Goal: Transaction & Acquisition: Purchase product/service

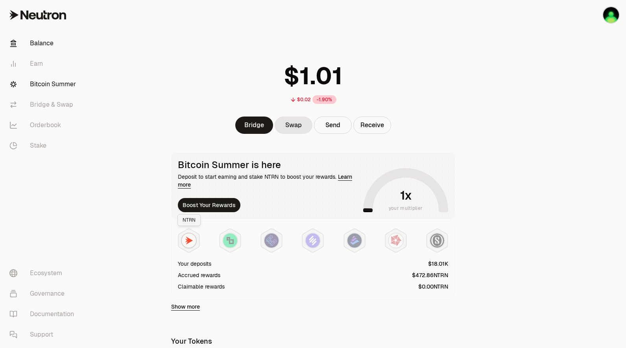
click at [66, 85] on link "Bitcoin Summer" at bounding box center [44, 84] width 82 height 20
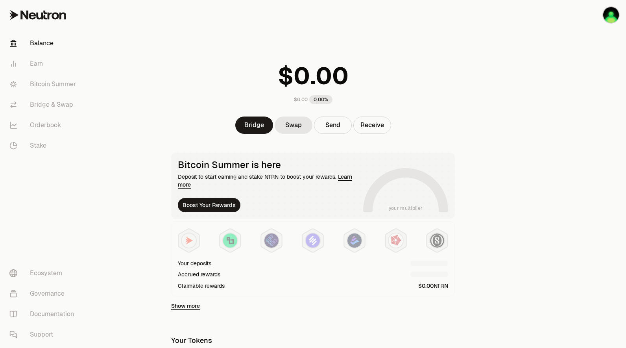
click at [539, 257] on div at bounding box center [582, 303] width 88 height 607
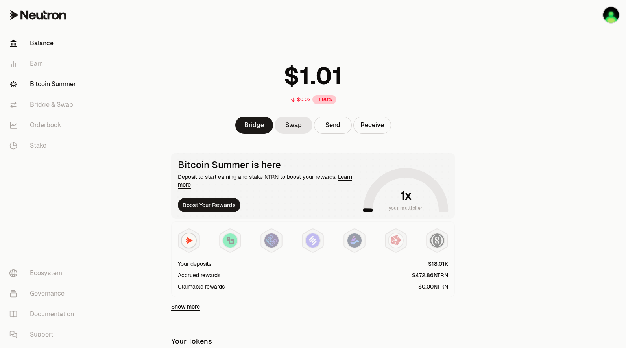
click at [57, 81] on link "Bitcoin Summer" at bounding box center [44, 84] width 82 height 20
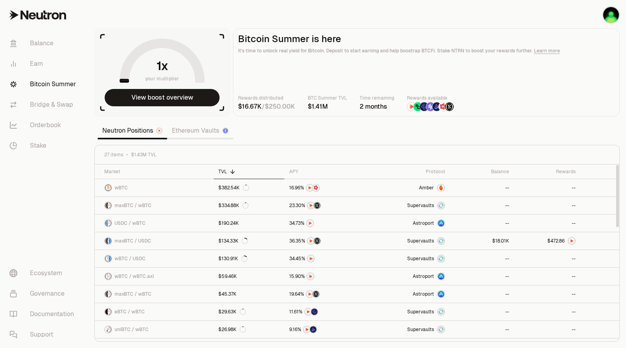
click at [407, 141] on section "your multiplier View boost overview Bitcoin Summer is here It's time to unlock …" at bounding box center [357, 174] width 538 height 348
click at [204, 132] on link "Ethereum Vaults" at bounding box center [200, 131] width 66 height 16
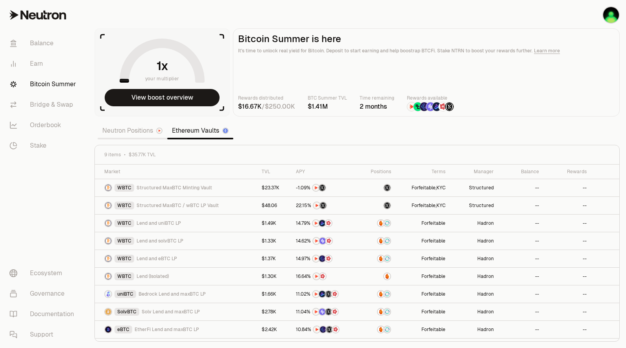
click at [134, 132] on link "Neutron Positions" at bounding box center [133, 131] width 70 height 16
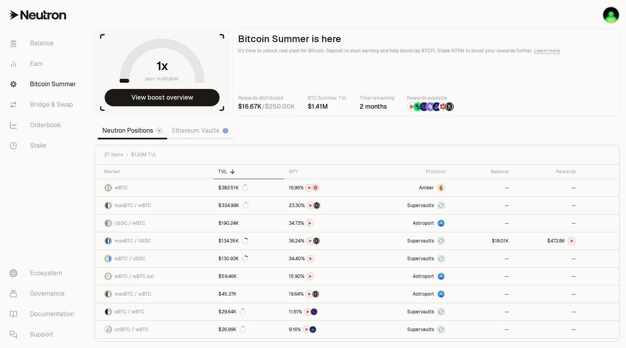
click at [428, 139] on section "your multiplier View boost overview Bitcoin Summer is here It's time to unlock …" at bounding box center [357, 174] width 538 height 348
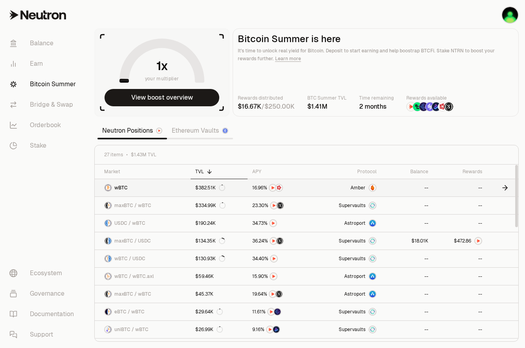
click at [342, 192] on link "Amber" at bounding box center [348, 187] width 68 height 17
click at [38, 112] on link "Bridge & Swap" at bounding box center [44, 104] width 82 height 20
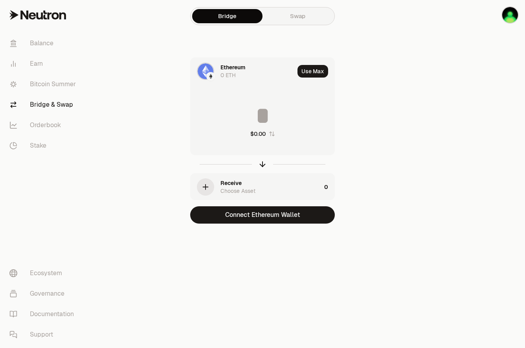
click at [292, 11] on link "Swap" at bounding box center [298, 16] width 70 height 14
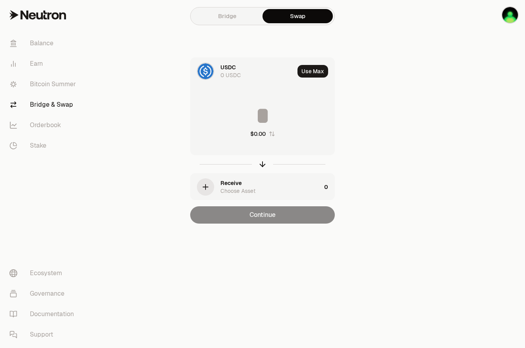
click at [330, 74] on div "Use Max" at bounding box center [316, 71] width 37 height 27
click at [313, 73] on button "Use Max" at bounding box center [313, 71] width 31 height 13
type input "*"
click at [316, 70] on div "Using Max" at bounding box center [314, 71] width 42 height 27
click at [233, 195] on div "Receive Choose Asset" at bounding box center [256, 186] width 131 height 27
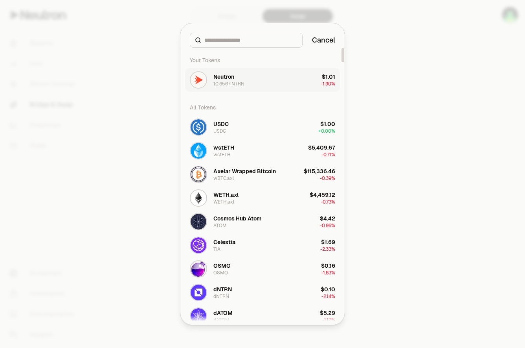
click at [239, 85] on div "10.6567 NTRN" at bounding box center [229, 84] width 31 height 6
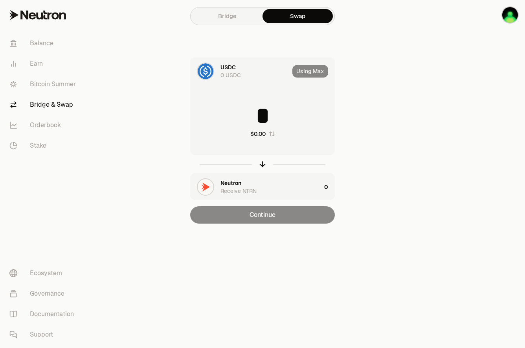
click at [217, 74] on div "USDC 0 USDC" at bounding box center [240, 71] width 99 height 27
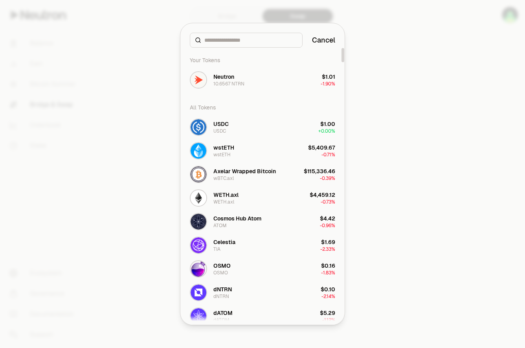
click at [436, 254] on div at bounding box center [262, 174] width 525 height 348
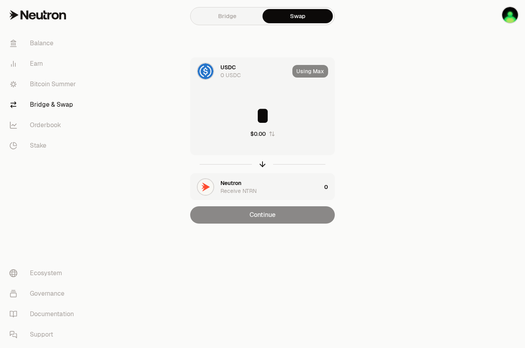
click at [265, 282] on div "Balance Earn Bitcoin Summer Bridge & Swap Orderbook Stake Ecosystem Governance …" at bounding box center [306, 174] width 437 height 348
click at [310, 72] on div "Using Max" at bounding box center [314, 71] width 42 height 27
click at [238, 182] on div "Neutron" at bounding box center [231, 183] width 21 height 8
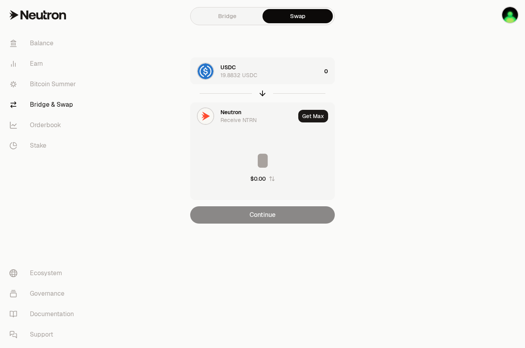
click at [224, 117] on div "Receive NTRN" at bounding box center [239, 120] width 36 height 8
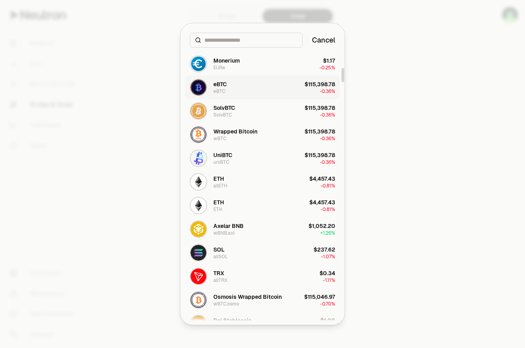
scroll to position [275, 0]
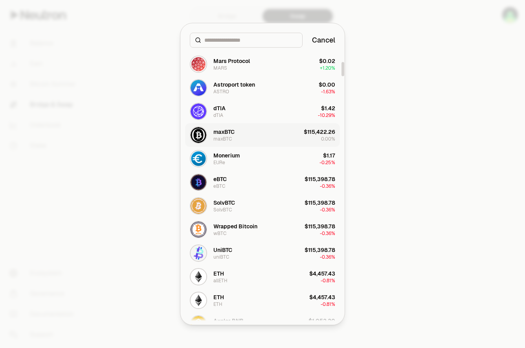
click at [248, 134] on button "maxBTC maxBTC $115,422.26 0.00%" at bounding box center [262, 135] width 155 height 24
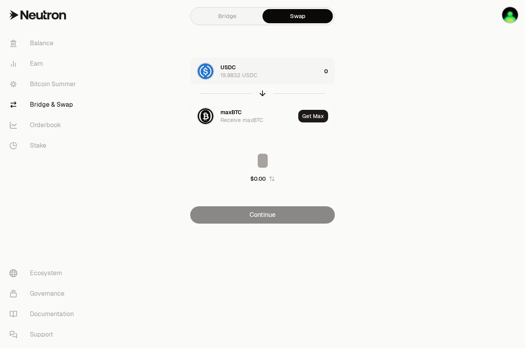
click at [273, 76] on div "USDC 19.8832 USDC" at bounding box center [271, 71] width 101 height 16
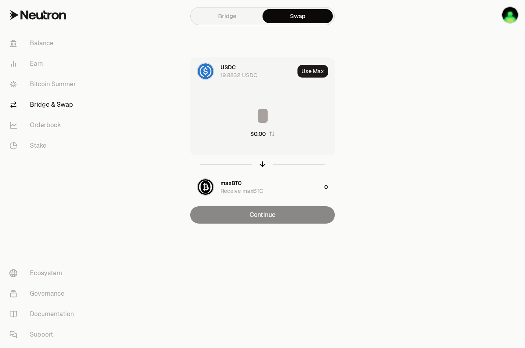
click at [308, 77] on button "Use Max" at bounding box center [313, 71] width 31 height 13
type input "*********"
click at [268, 112] on input "*********" at bounding box center [263, 116] width 144 height 24
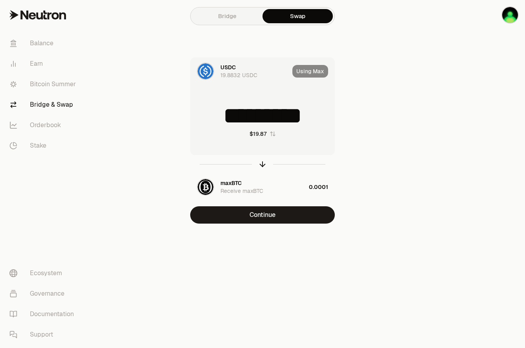
click at [466, 223] on div at bounding box center [481, 127] width 88 height 255
click at [287, 188] on div "maxBTC Receive maxBTC" at bounding box center [263, 187] width 85 height 16
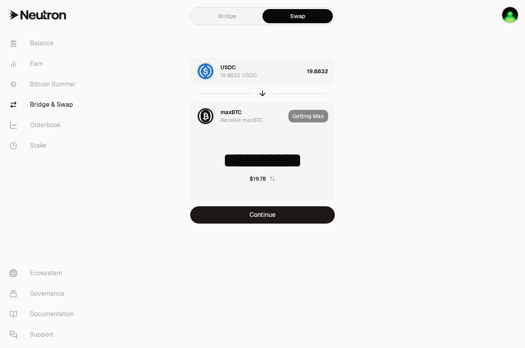
click at [473, 254] on div at bounding box center [481, 127] width 88 height 255
click at [280, 158] on input "**********" at bounding box center [263, 161] width 144 height 24
click at [275, 218] on button "Continue" at bounding box center [262, 214] width 145 height 17
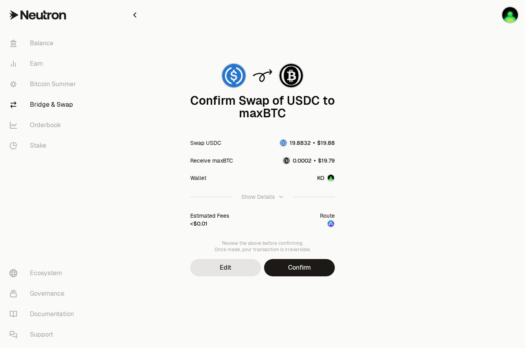
click at [320, 268] on button "Confirm" at bounding box center [299, 267] width 71 height 17
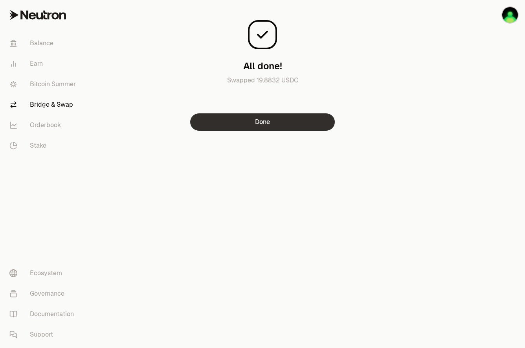
click at [277, 118] on button "Done" at bounding box center [262, 121] width 145 height 17
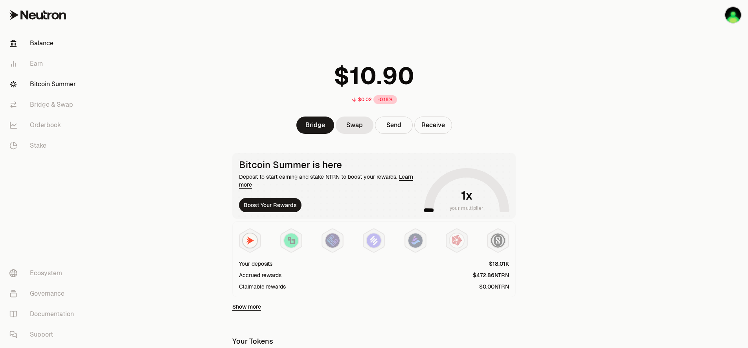
click at [59, 84] on link "Bitcoin Summer" at bounding box center [44, 84] width 82 height 20
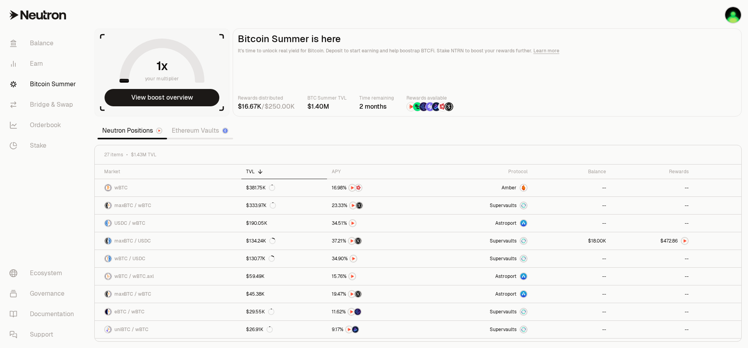
click at [415, 78] on main "Bitcoin Summer is here It's time to unlock real yield for Bitcoin. Deposit to s…" at bounding box center [487, 72] width 509 height 88
click at [45, 111] on link "Bridge & Swap" at bounding box center [44, 104] width 82 height 20
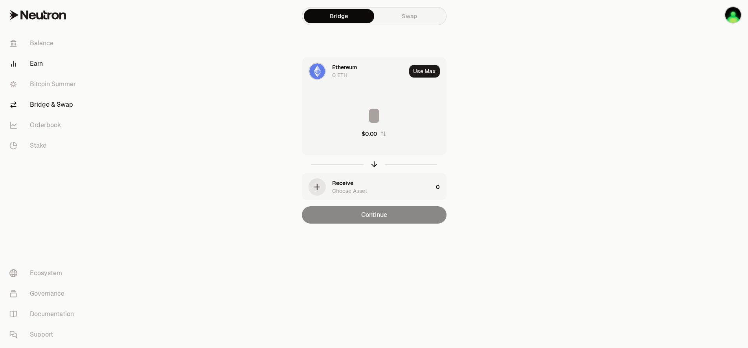
click at [44, 69] on link "Earn" at bounding box center [44, 63] width 82 height 20
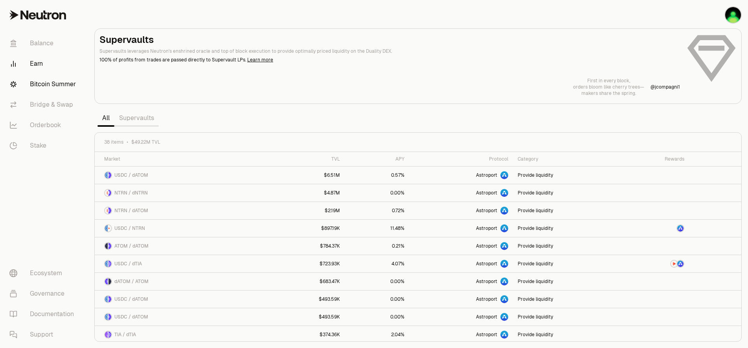
click at [37, 89] on link "Bitcoin Summer" at bounding box center [44, 84] width 82 height 20
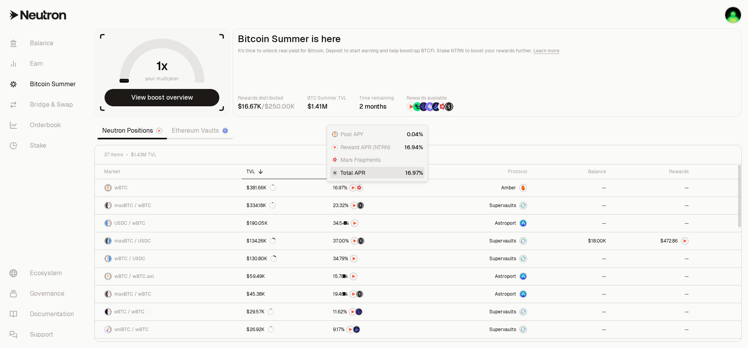
click at [341, 171] on span "Total APR" at bounding box center [353, 173] width 25 height 8
click at [336, 170] on div "APY" at bounding box center [378, 171] width 91 height 6
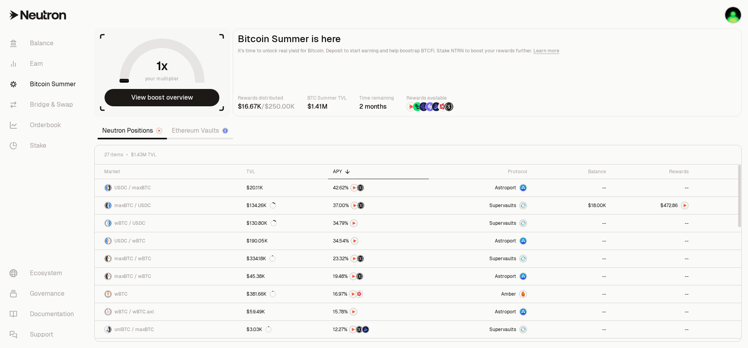
click at [336, 170] on div "APY" at bounding box center [378, 171] width 91 height 6
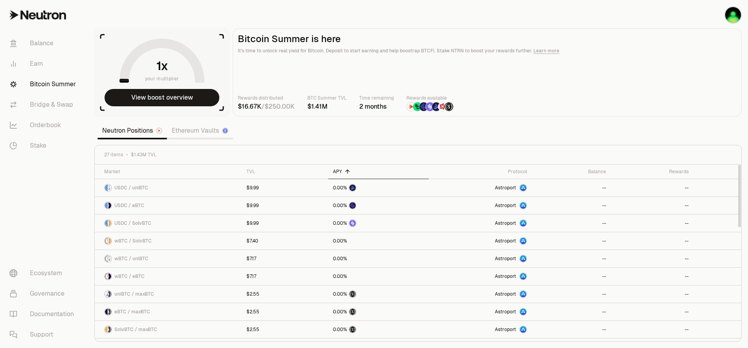
click at [336, 170] on div "APY" at bounding box center [378, 171] width 91 height 6
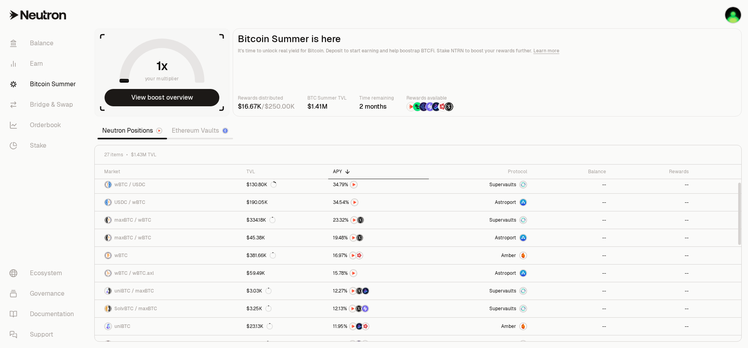
scroll to position [1, 0]
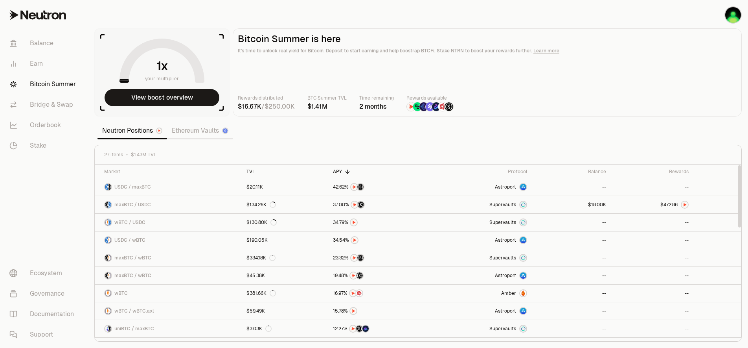
click at [263, 172] on div "TVL" at bounding box center [285, 171] width 77 height 6
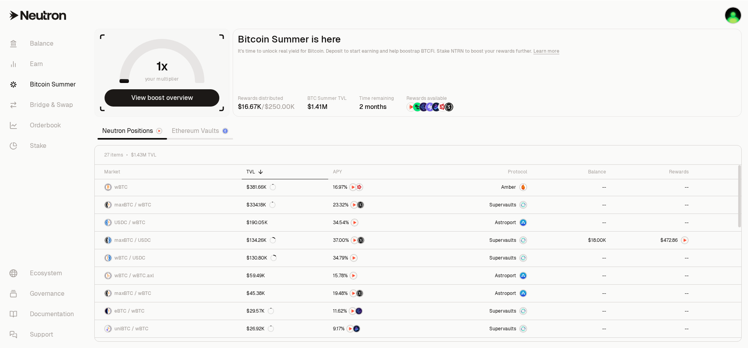
scroll to position [0, 0]
click at [210, 188] on link "wBTC" at bounding box center [168, 187] width 147 height 17
click at [561, 128] on section "your multiplier View boost overview Bitcoin Summer is here It's time to unlock …" at bounding box center [418, 174] width 660 height 348
